Goal: Transaction & Acquisition: Purchase product/service

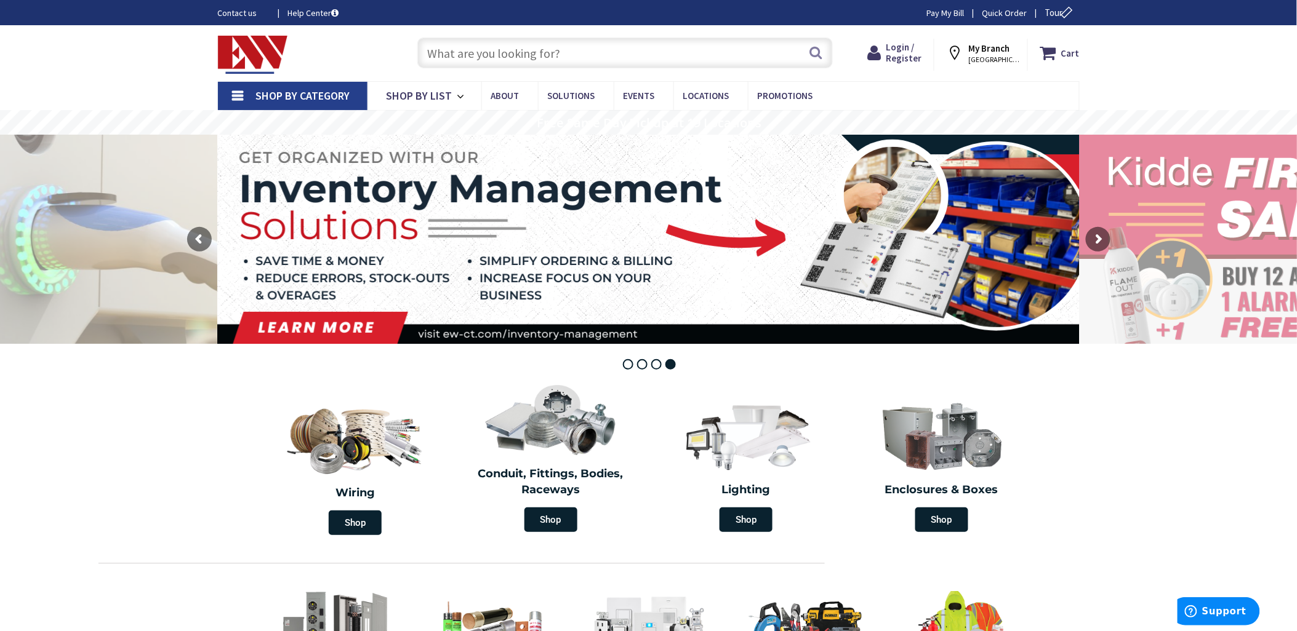
click at [476, 60] on input "text" at bounding box center [624, 53] width 415 height 31
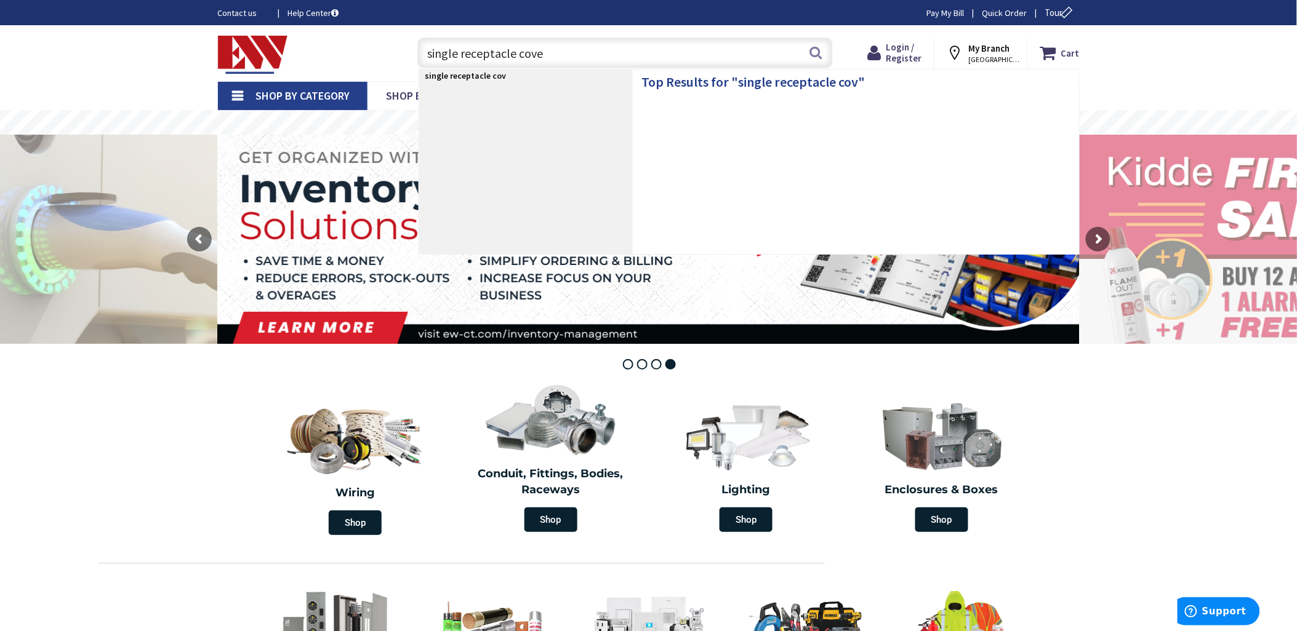
type input "single receptacle cover"
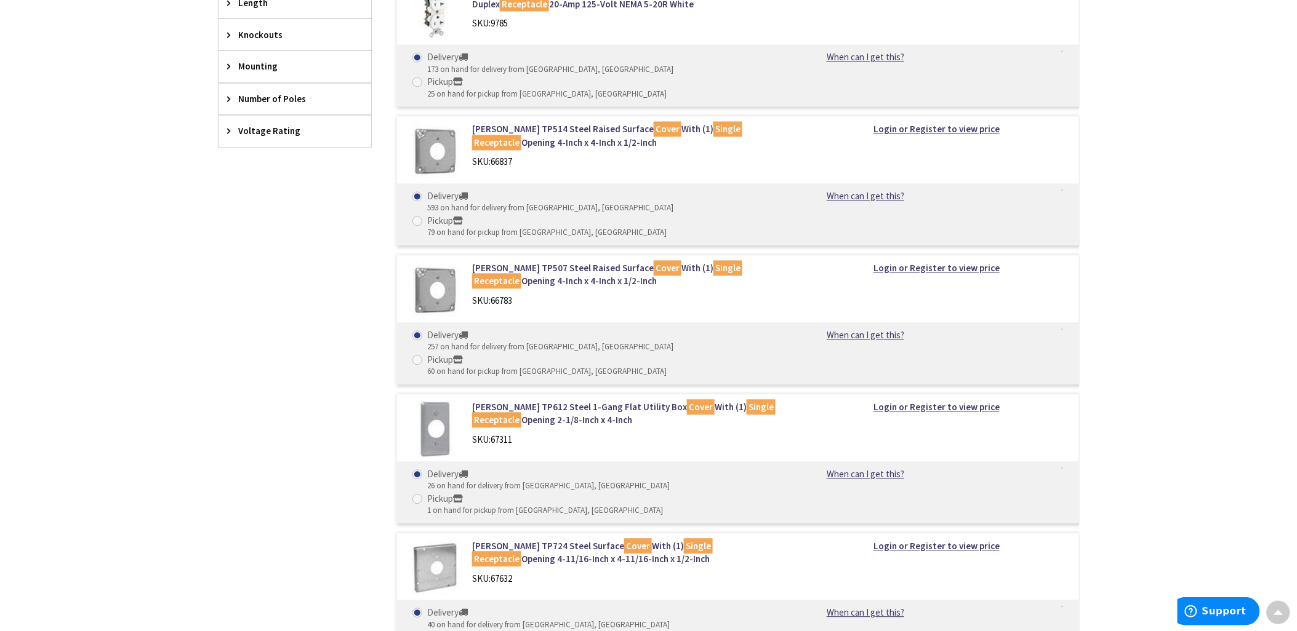
scroll to position [814, 0]
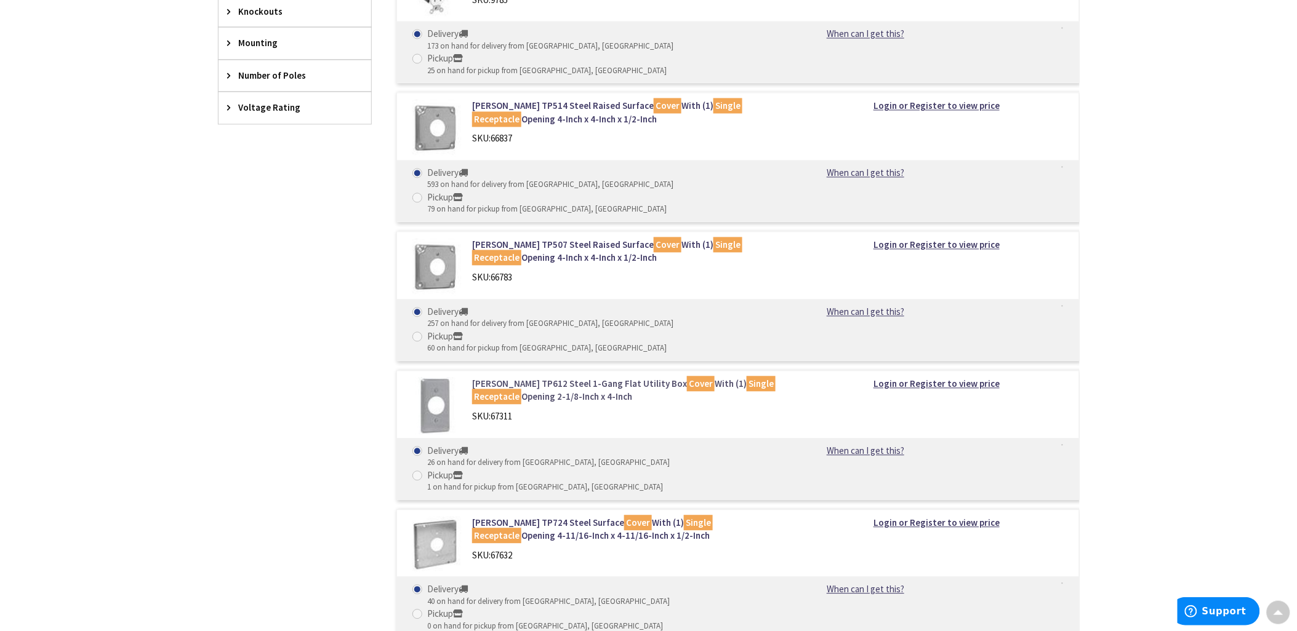
click at [542, 378] on link "Crouse-Hinds TP612 Steel 1-Gang Flat Utility Box Cover With (1) Single Receptac…" at bounding box center [628, 391] width 313 height 26
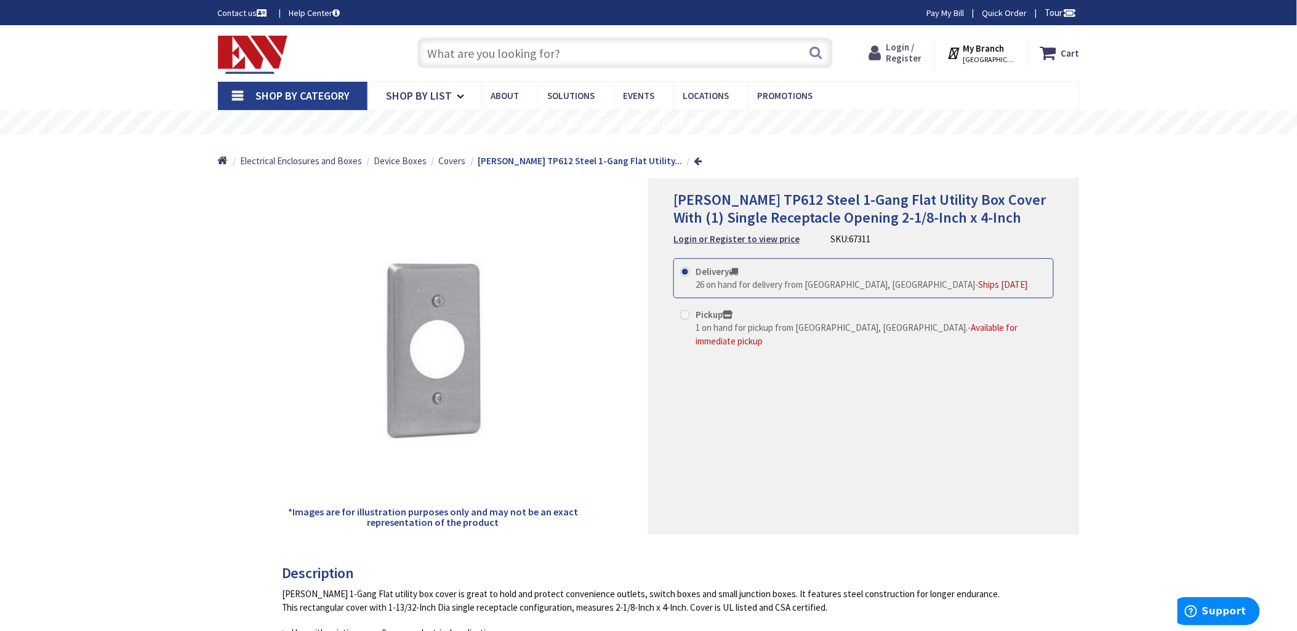
click at [911, 52] on span "Login / Register" at bounding box center [904, 52] width 36 height 23
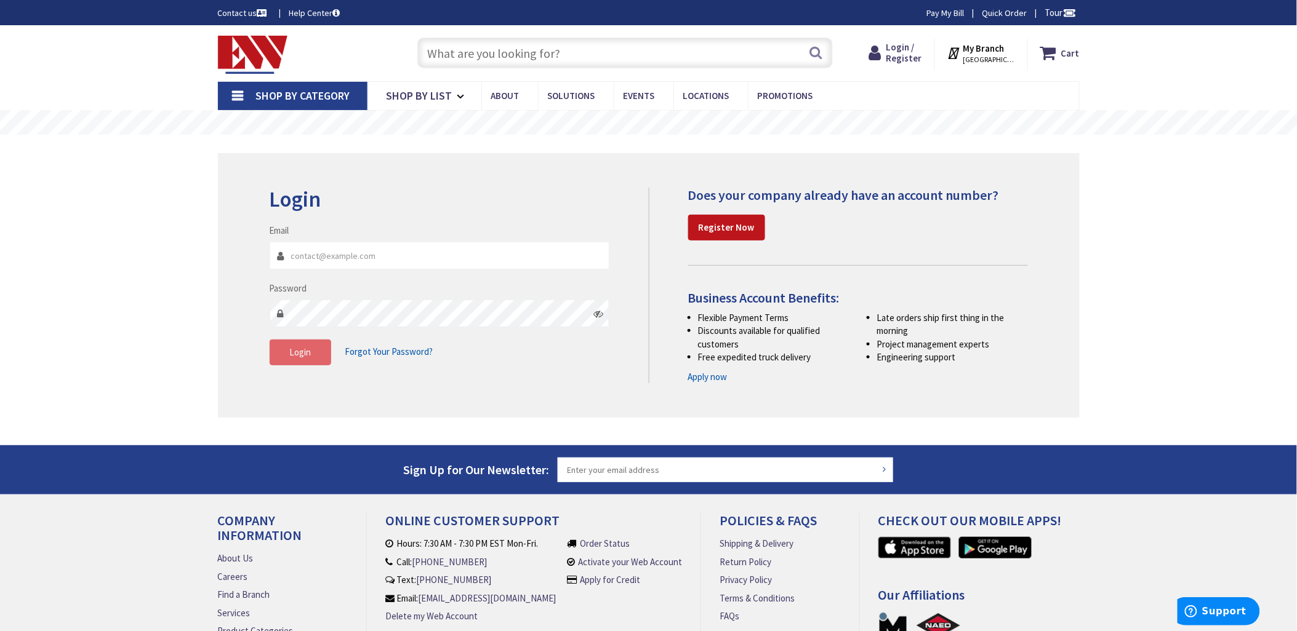
type input "ty@Emsinc.us"
click at [312, 357] on button "Login" at bounding box center [301, 353] width 62 height 26
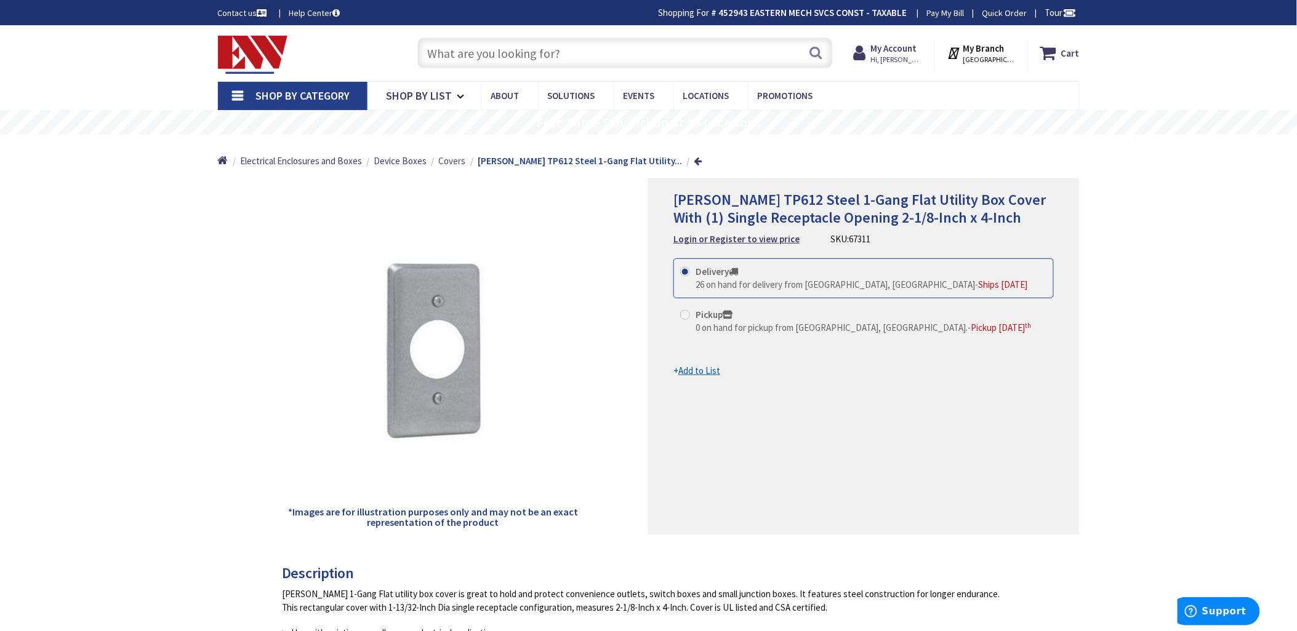
click at [445, 159] on span "Covers" at bounding box center [452, 161] width 27 height 12
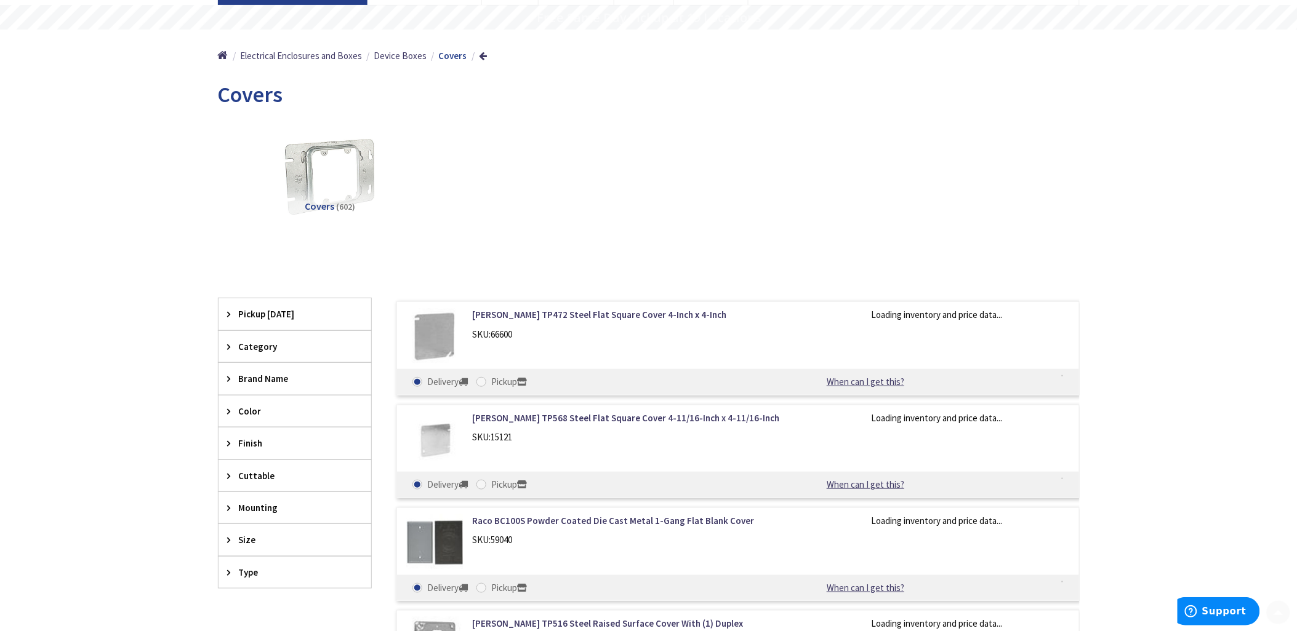
scroll to position [137, 0]
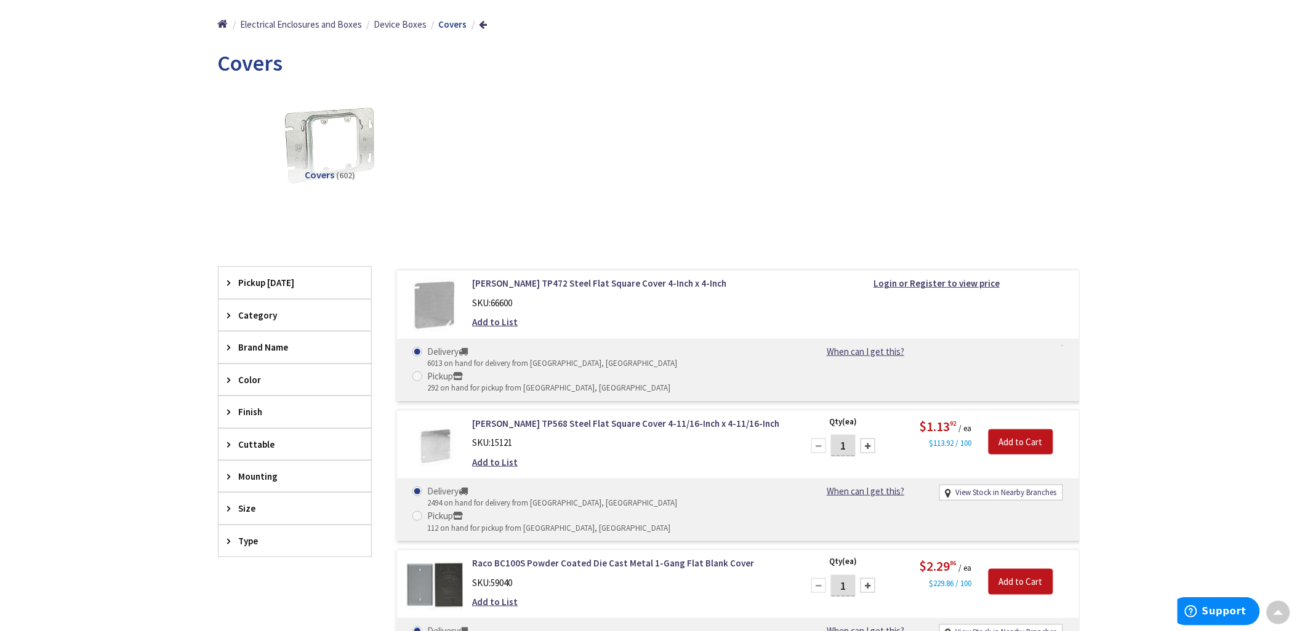
click at [263, 511] on span "Size" at bounding box center [289, 508] width 100 height 13
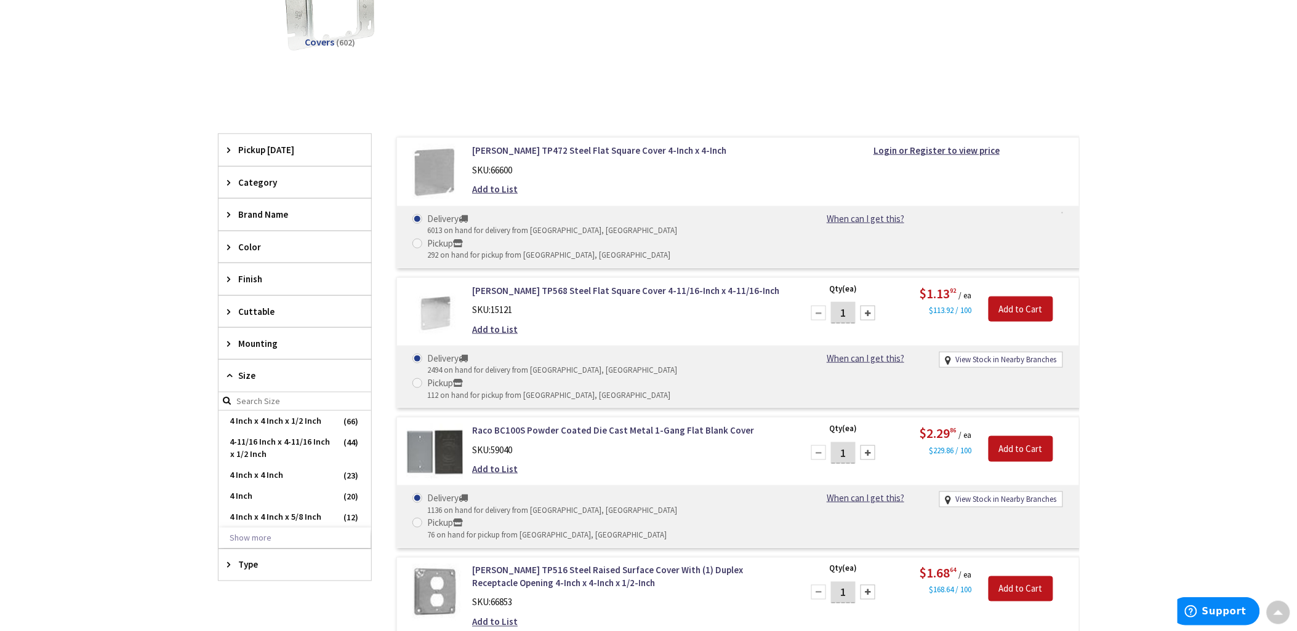
scroll to position [273, 0]
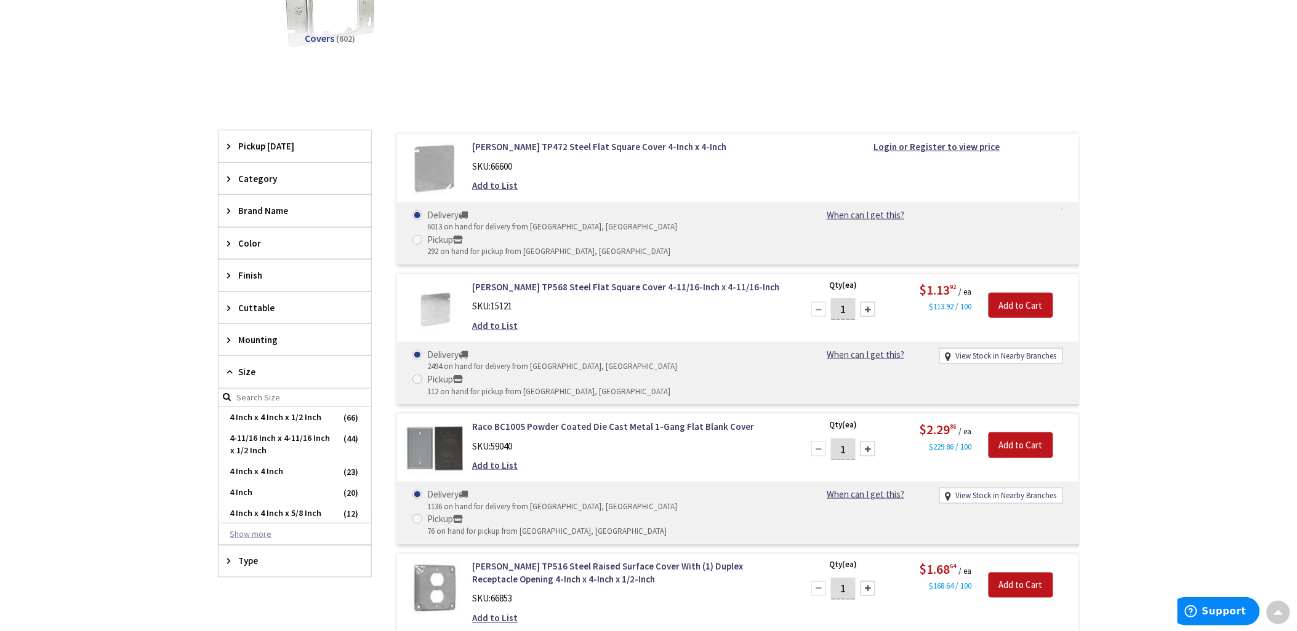
click at [255, 535] on button "Show more" at bounding box center [294, 534] width 153 height 21
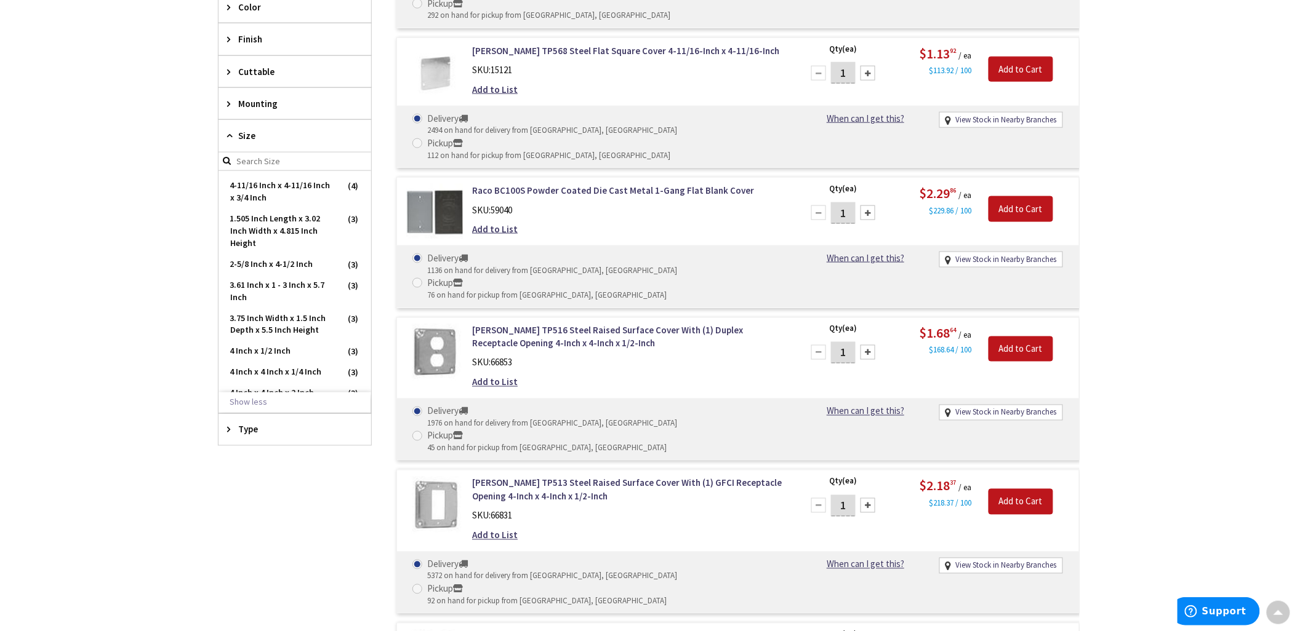
scroll to position [752, 0]
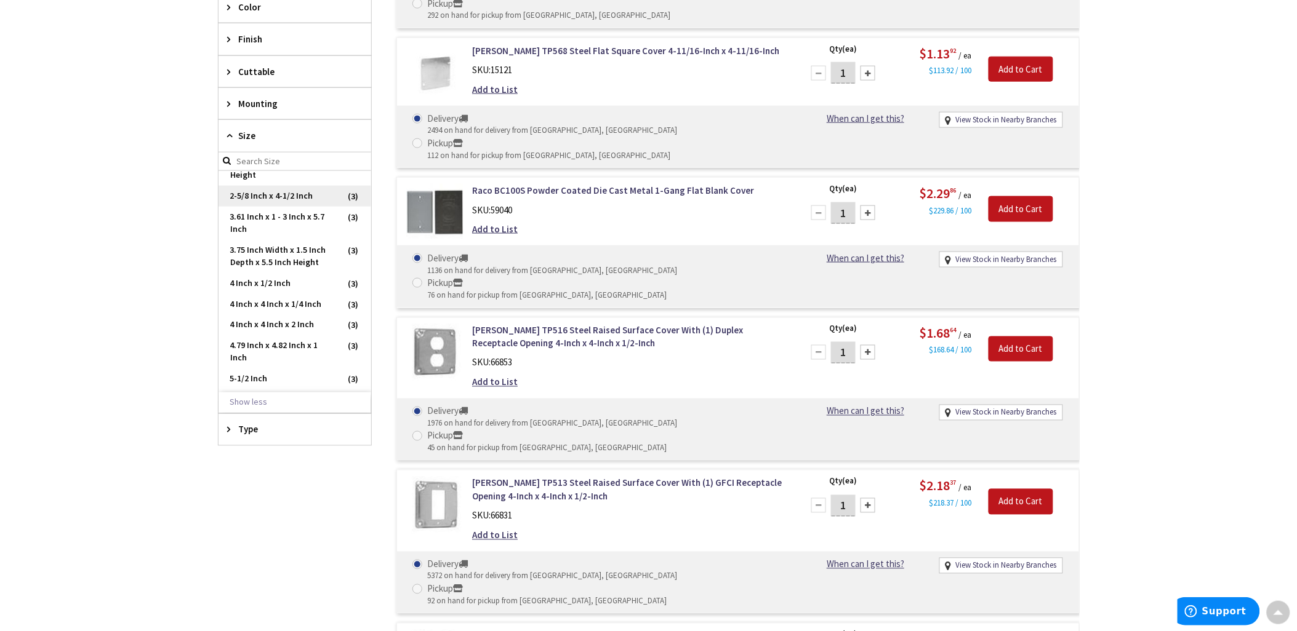
click at [278, 207] on span "2-5/8 Inch x 4-1/2 Inch" at bounding box center [294, 196] width 153 height 21
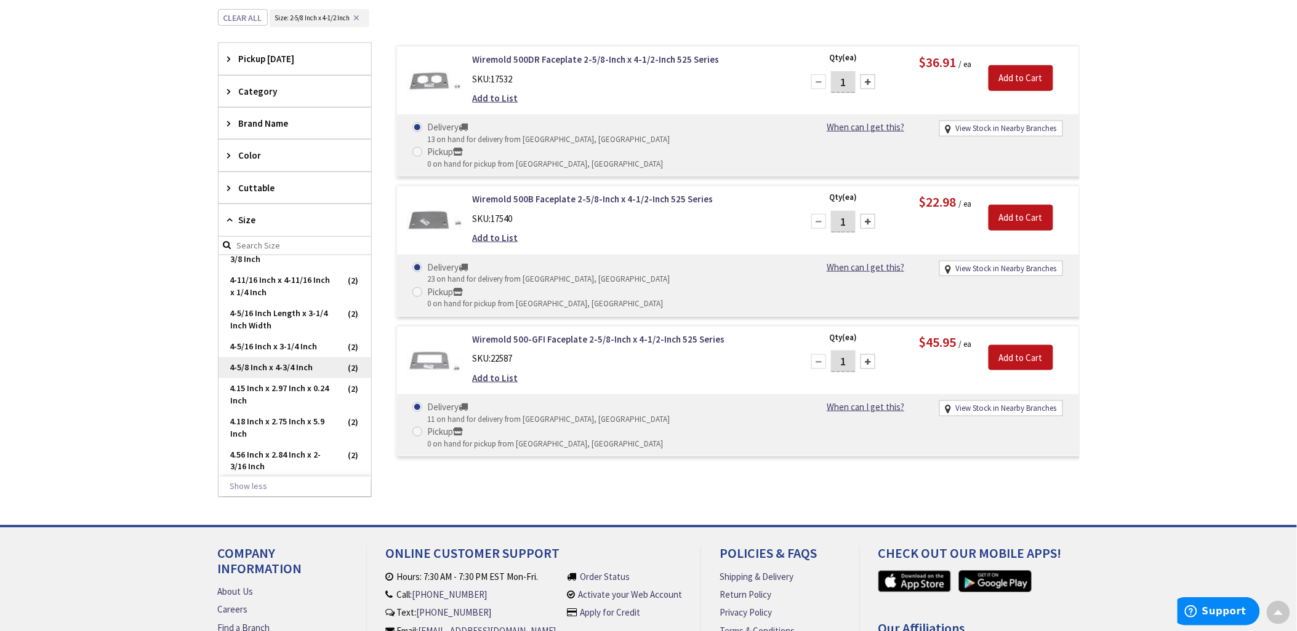
scroll to position [1115, 0]
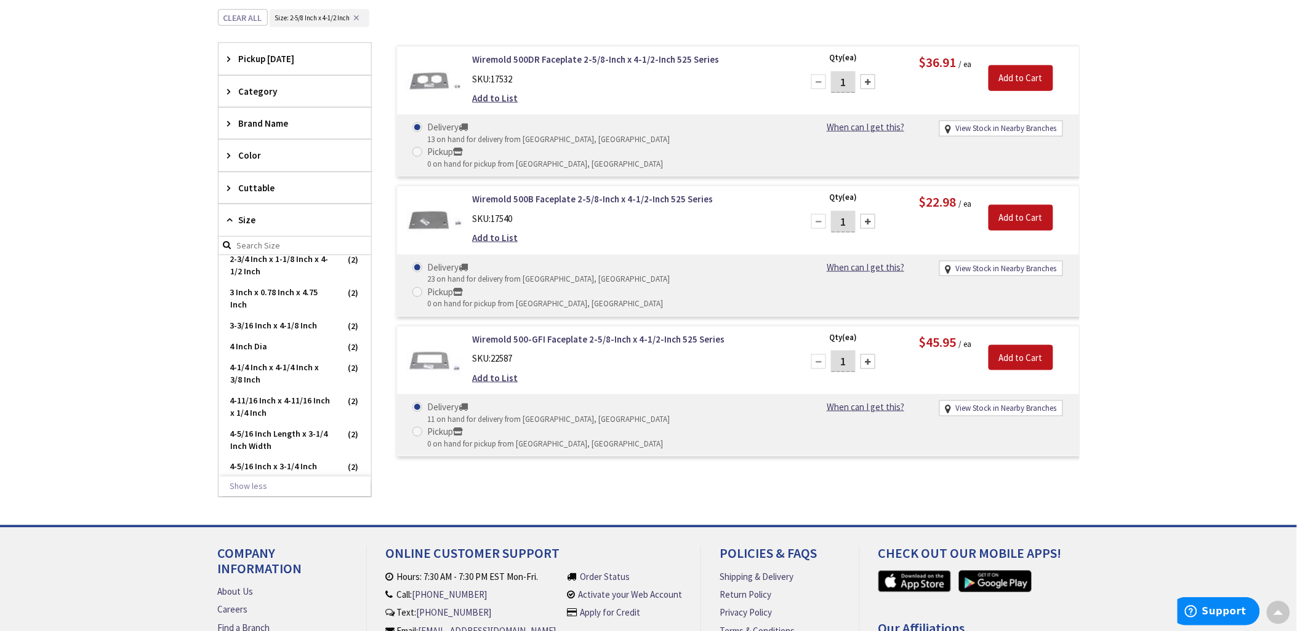
click at [359, 15] on button "✕" at bounding box center [357, 18] width 14 height 9
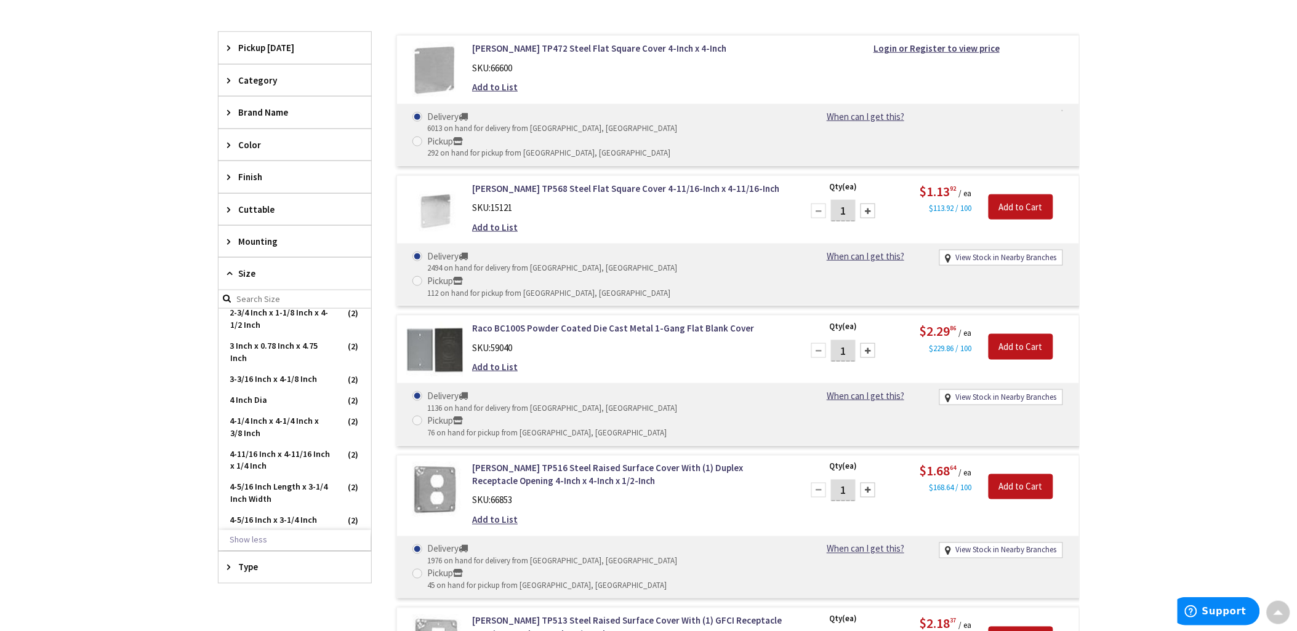
click at [289, 302] on input "search" at bounding box center [294, 299] width 153 height 18
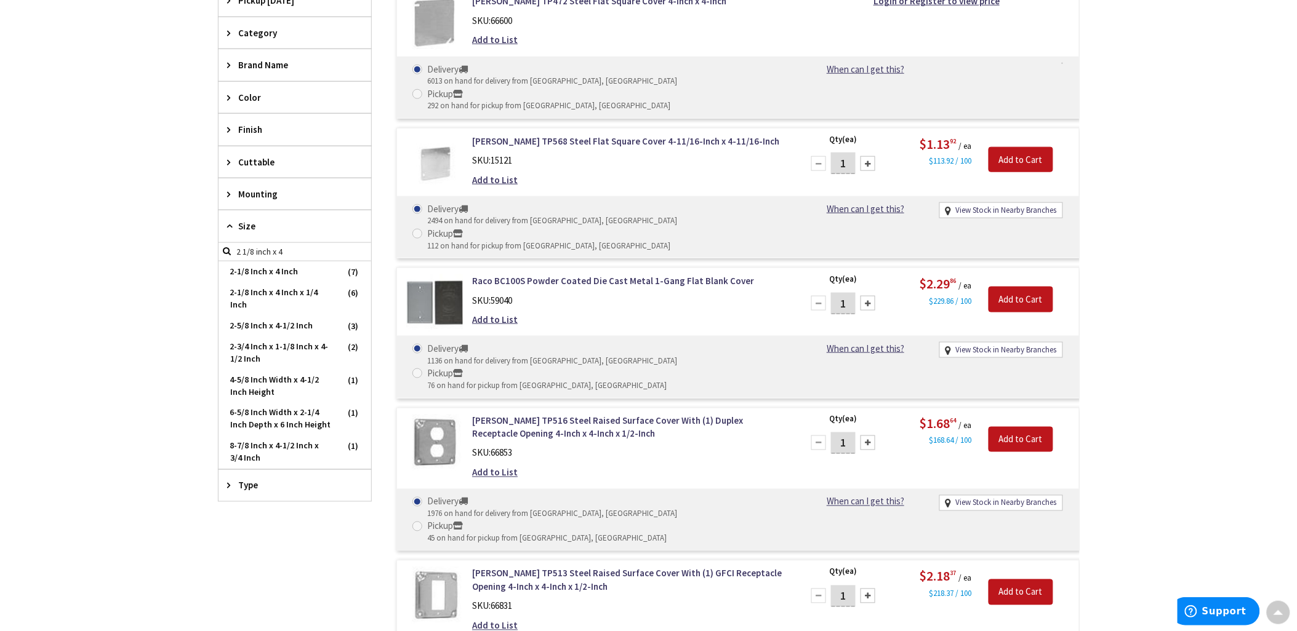
scroll to position [0, 0]
type input "2 1/8 inch x 4"
click at [266, 273] on span "2-1/8 Inch x 4 Inch" at bounding box center [294, 272] width 153 height 21
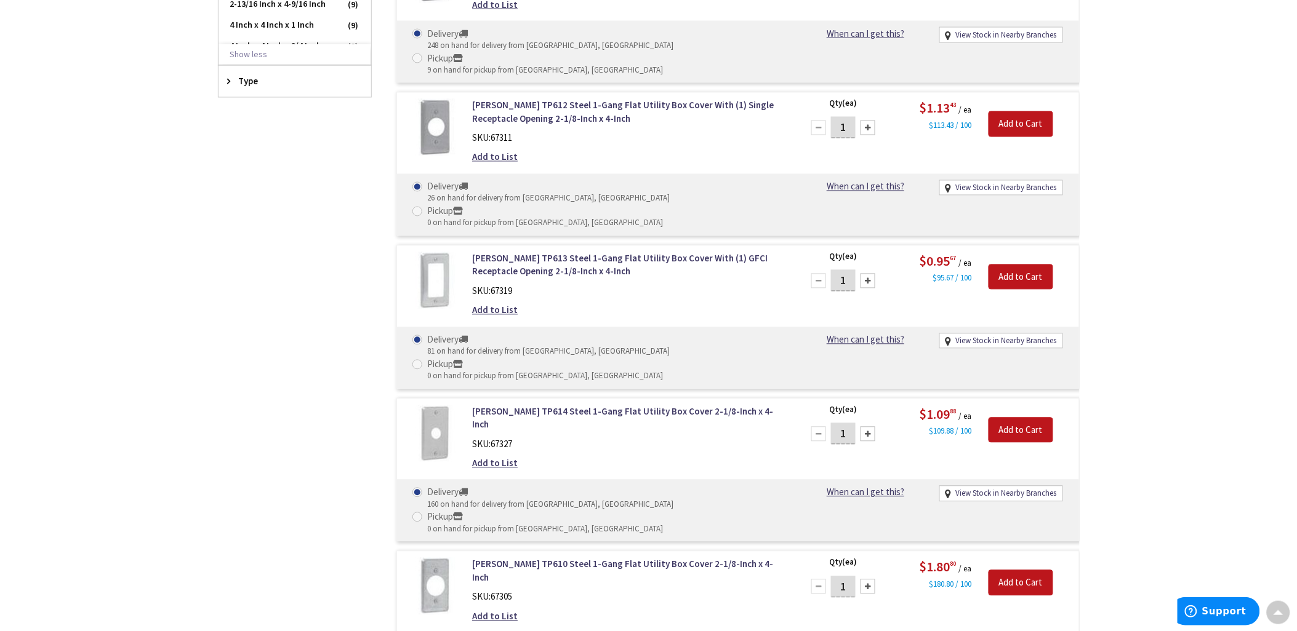
scroll to position [703, 0]
